Goal: Consume media (video, audio)

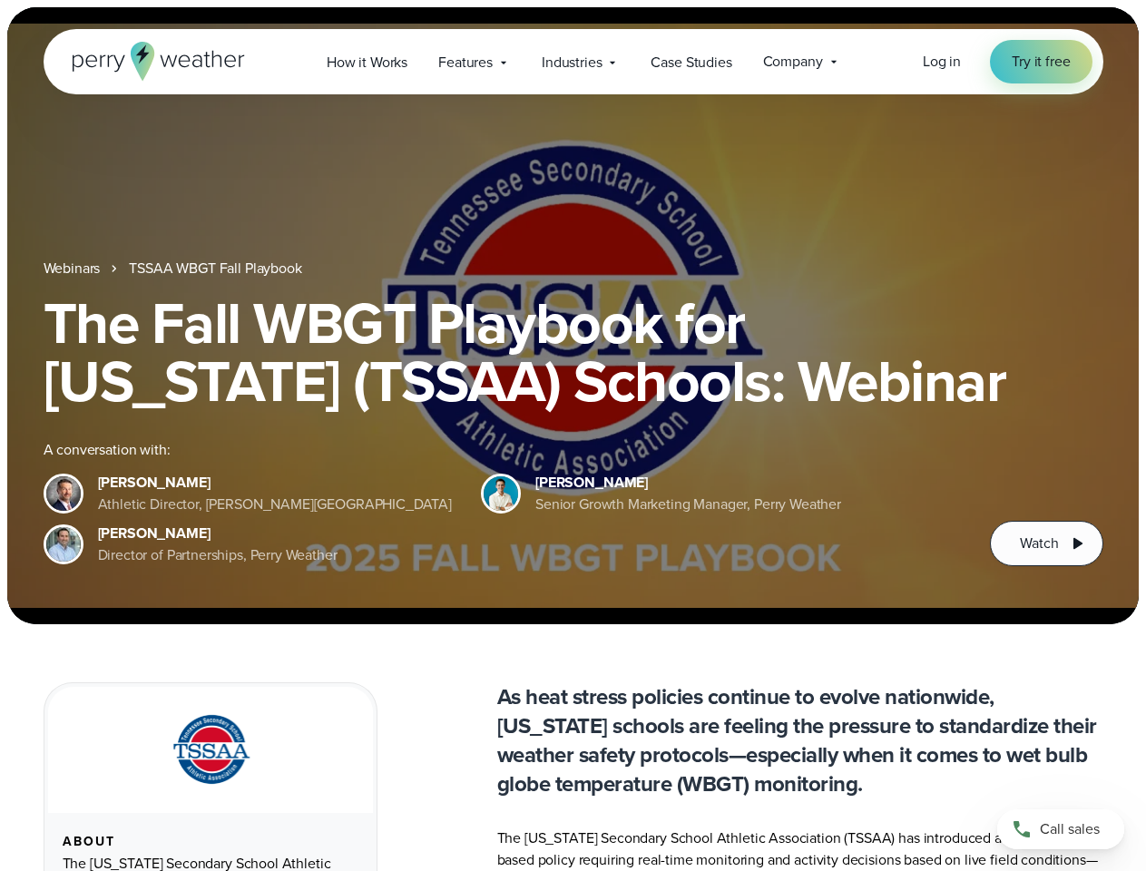
click at [572, 435] on div "The Fall WBGT Playbook for [US_STATE] (TSSAA) Schools: Webinar A conversation w…" at bounding box center [574, 430] width 1060 height 272
click at [572, 62] on span "Industries" at bounding box center [572, 63] width 60 height 22
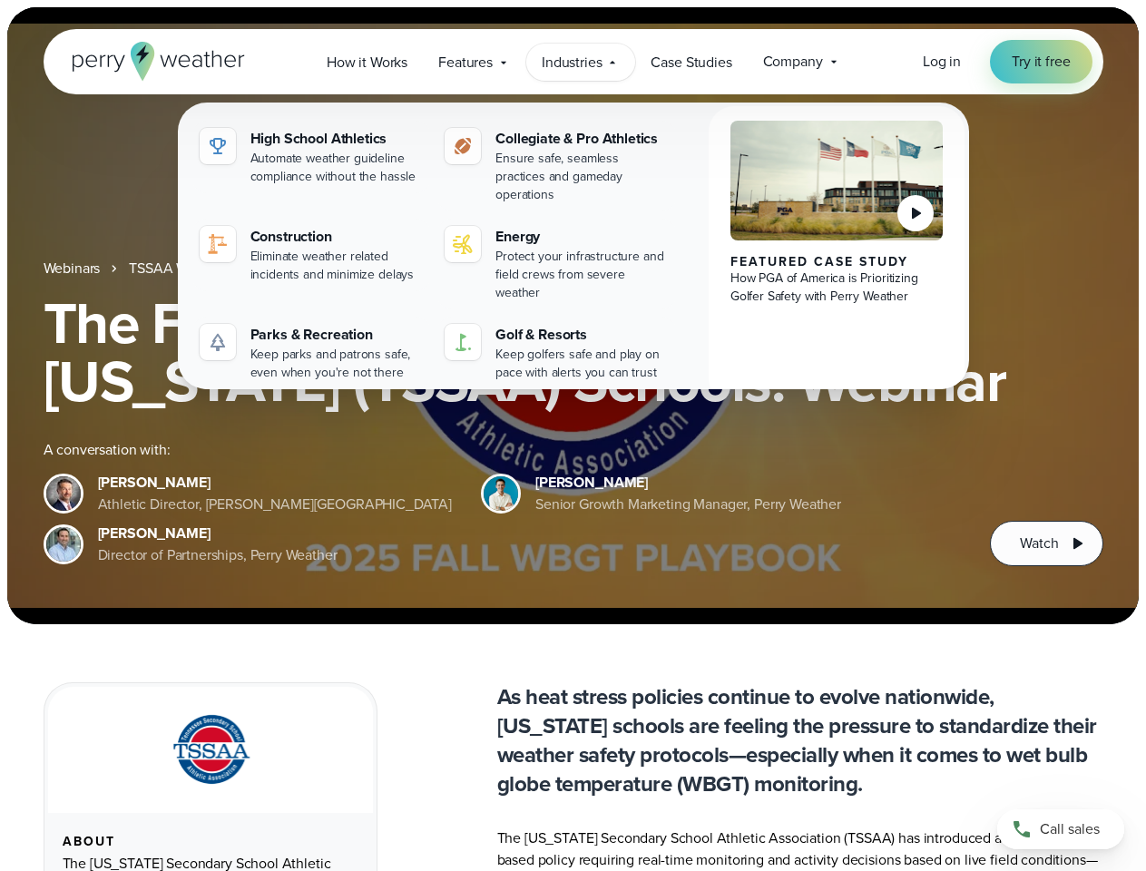
click at [572, 316] on h1 "The Fall WBGT Playbook for [US_STATE] (TSSAA) Schools: Webinar" at bounding box center [574, 352] width 1060 height 116
click at [217, 269] on link "TSSAA WBGT Fall Playbook" at bounding box center [215, 269] width 172 height 22
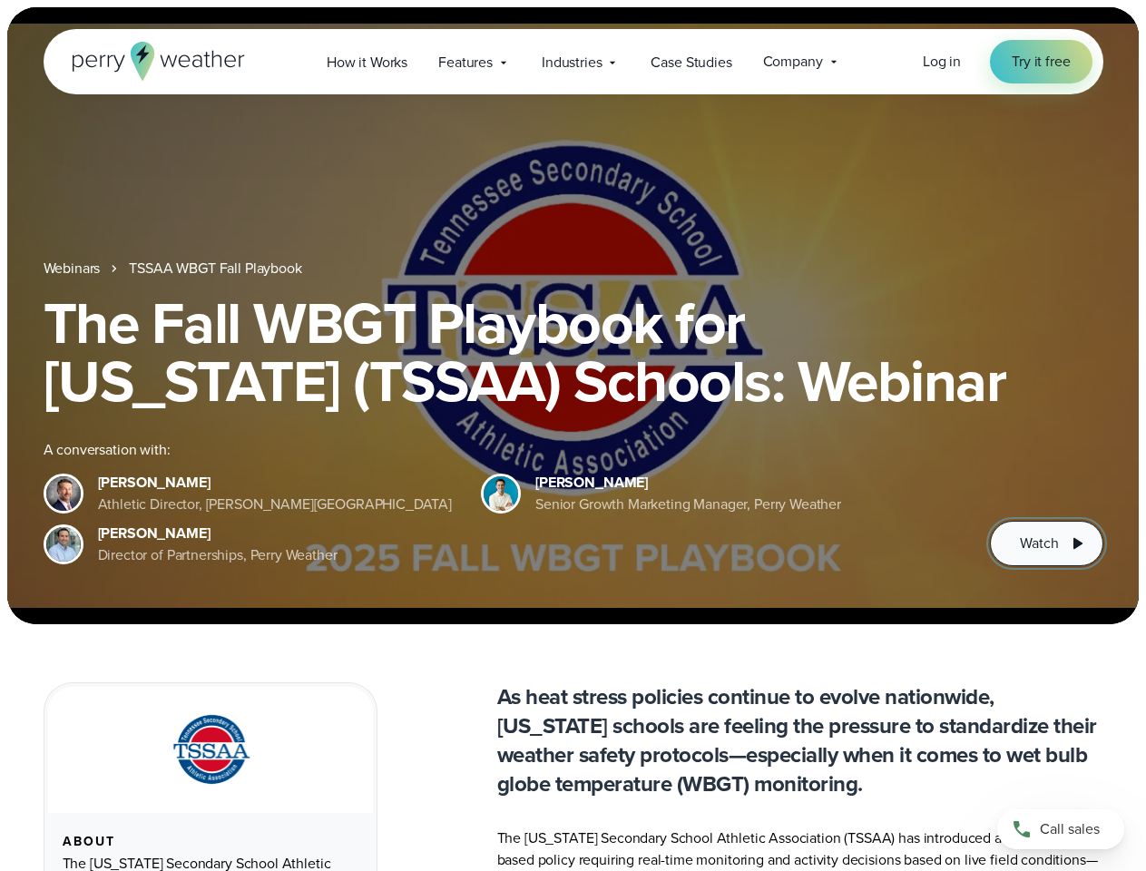
click at [1046, 543] on span "Watch" at bounding box center [1039, 543] width 38 height 22
